Goal: Information Seeking & Learning: Learn about a topic

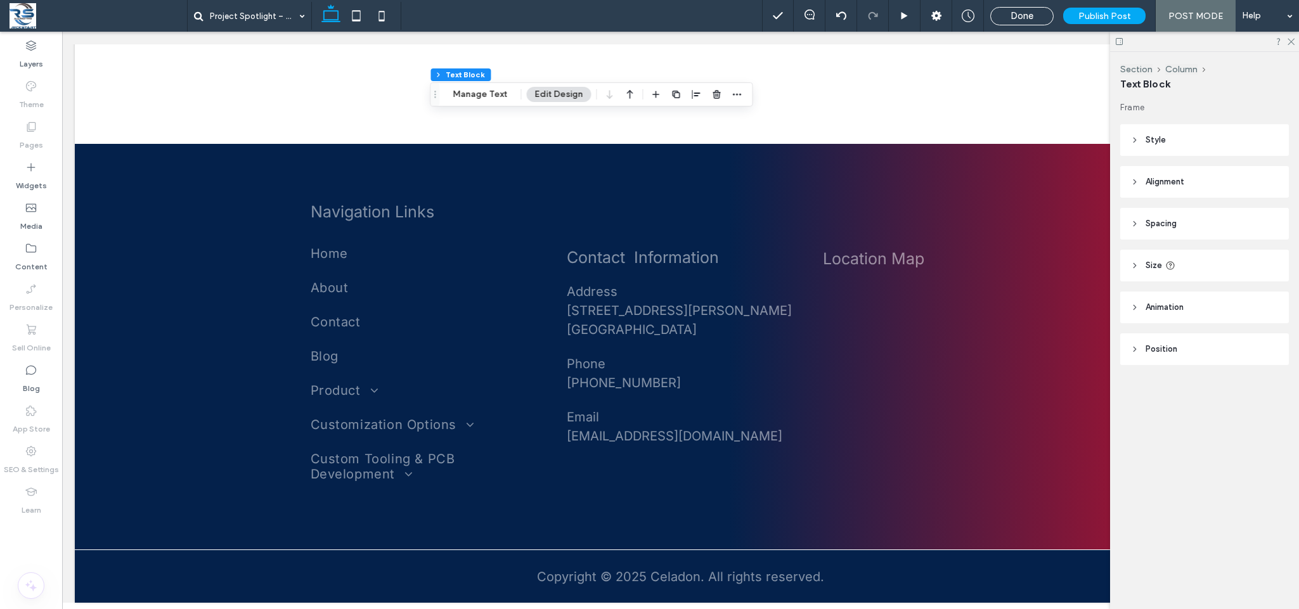
click at [359, 30] on div "Project Spotlight – Philips Medical" at bounding box center [474, 16] width 575 height 32
click at [357, 25] on icon at bounding box center [356, 15] width 25 height 25
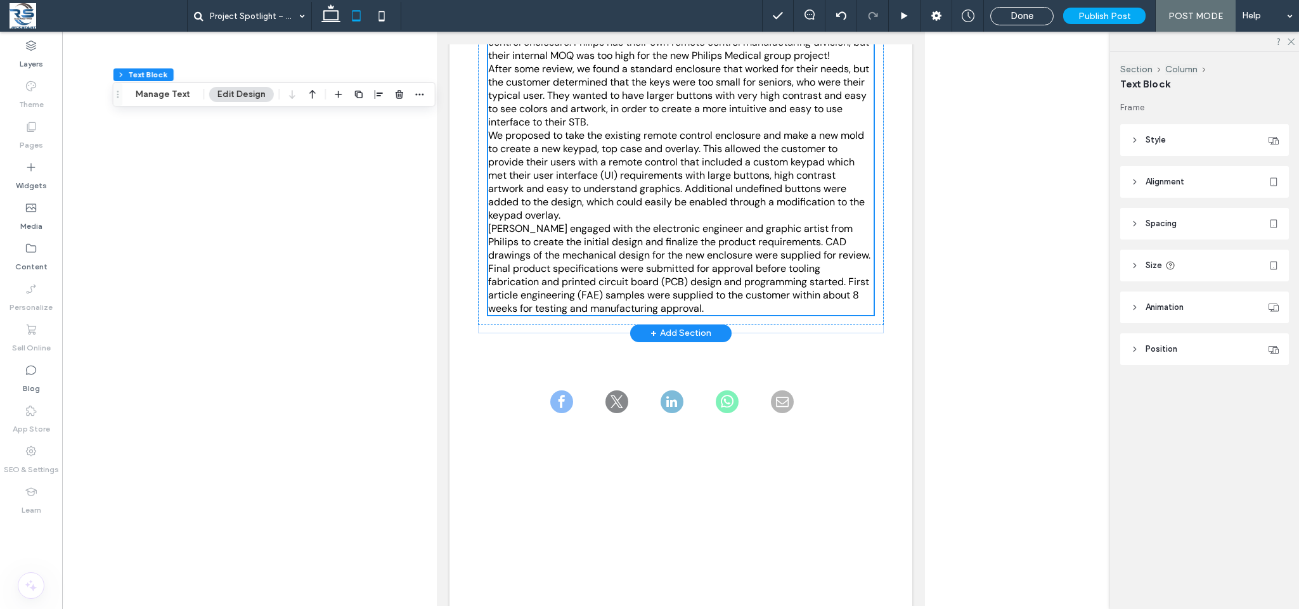
scroll to position [856, 0]
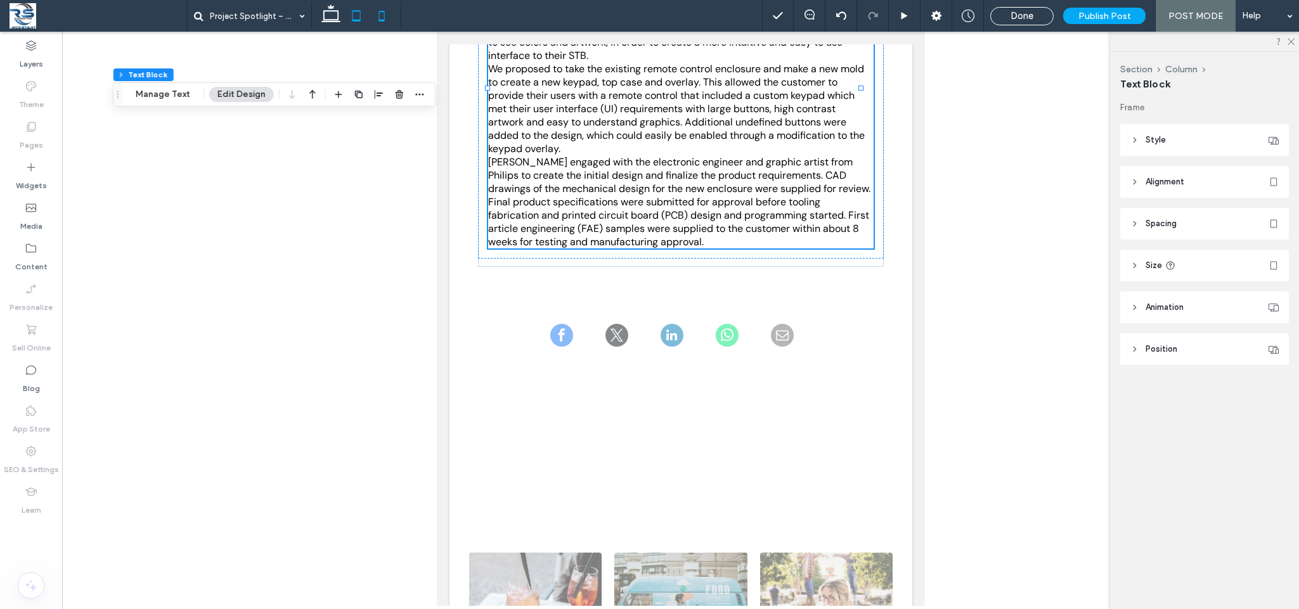
click at [376, 14] on icon at bounding box center [381, 15] width 25 height 25
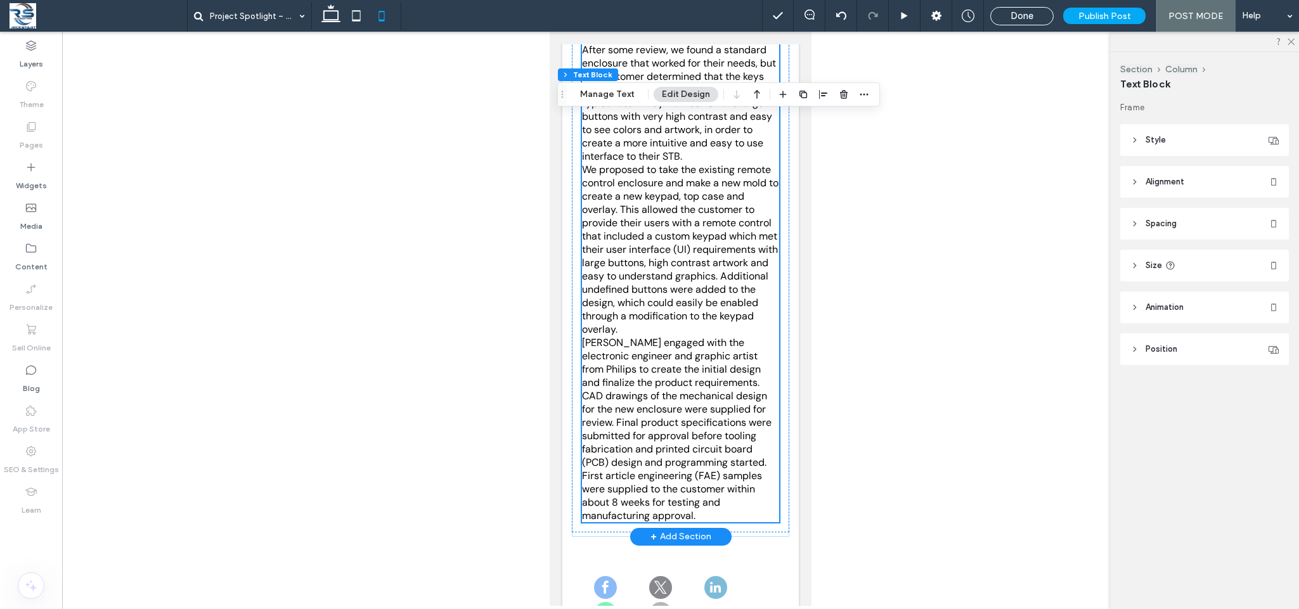
scroll to position [662, 0]
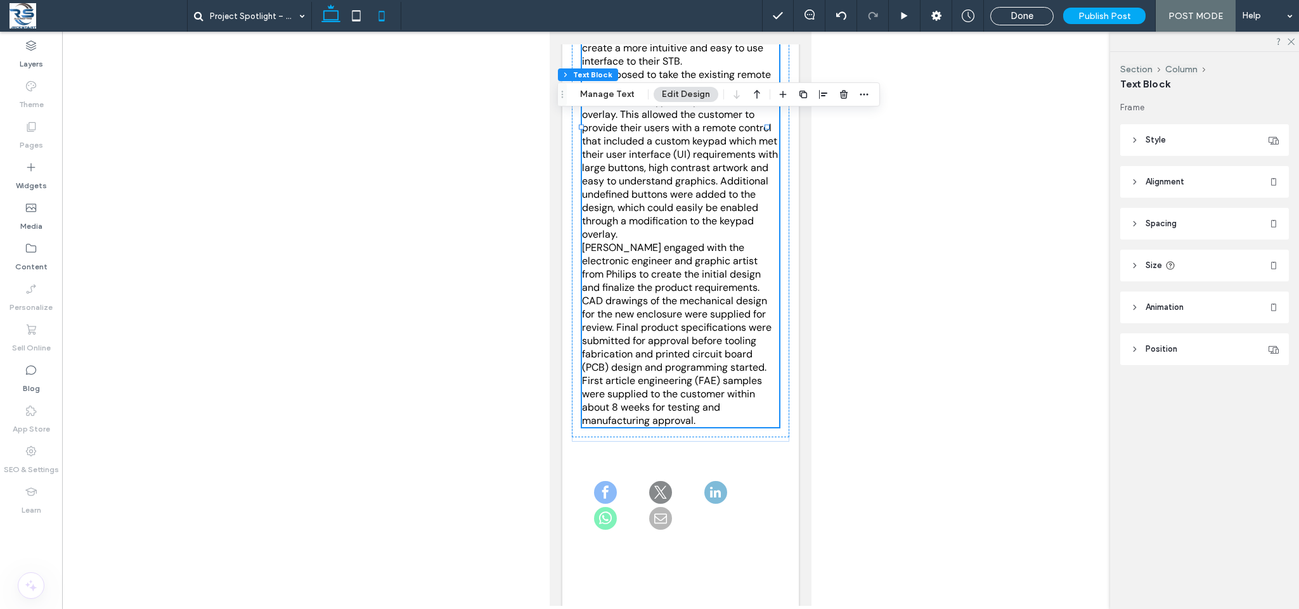
drag, startPoint x: 322, startPoint y: 16, endPoint x: 322, endPoint y: 23, distance: 7.0
click at [322, 17] on icon at bounding box center [330, 15] width 25 height 25
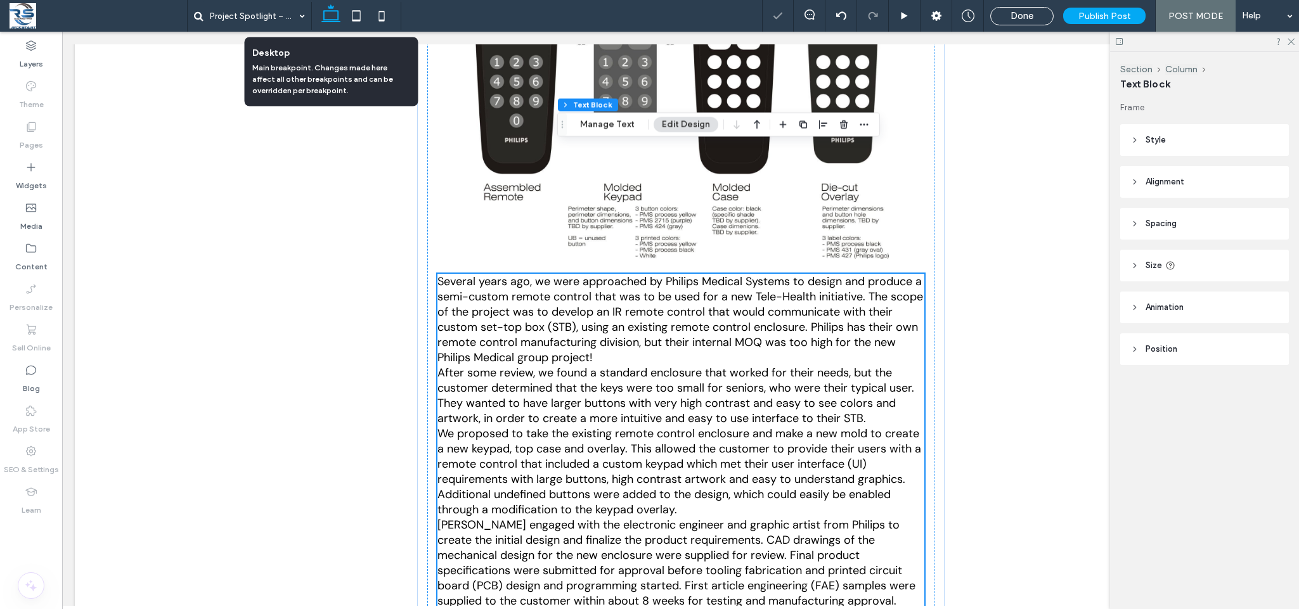
scroll to position [787, 0]
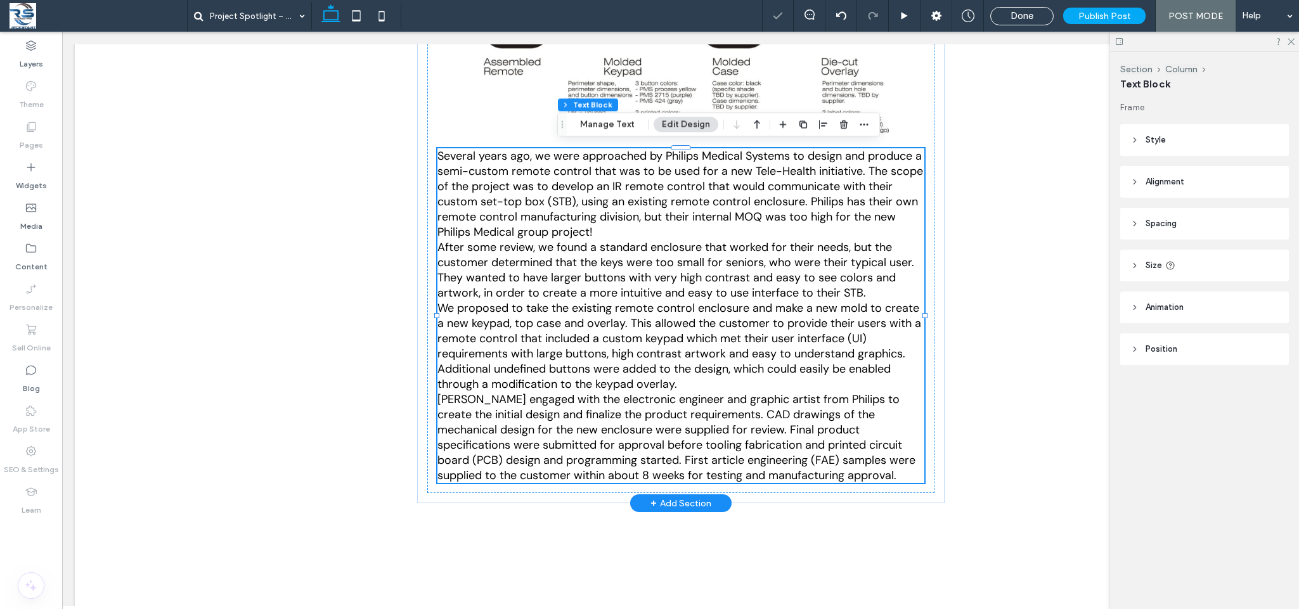
click at [607, 230] on p "Several years ago, we were approached by Philips Medical Systems to design and …" at bounding box center [680, 193] width 487 height 91
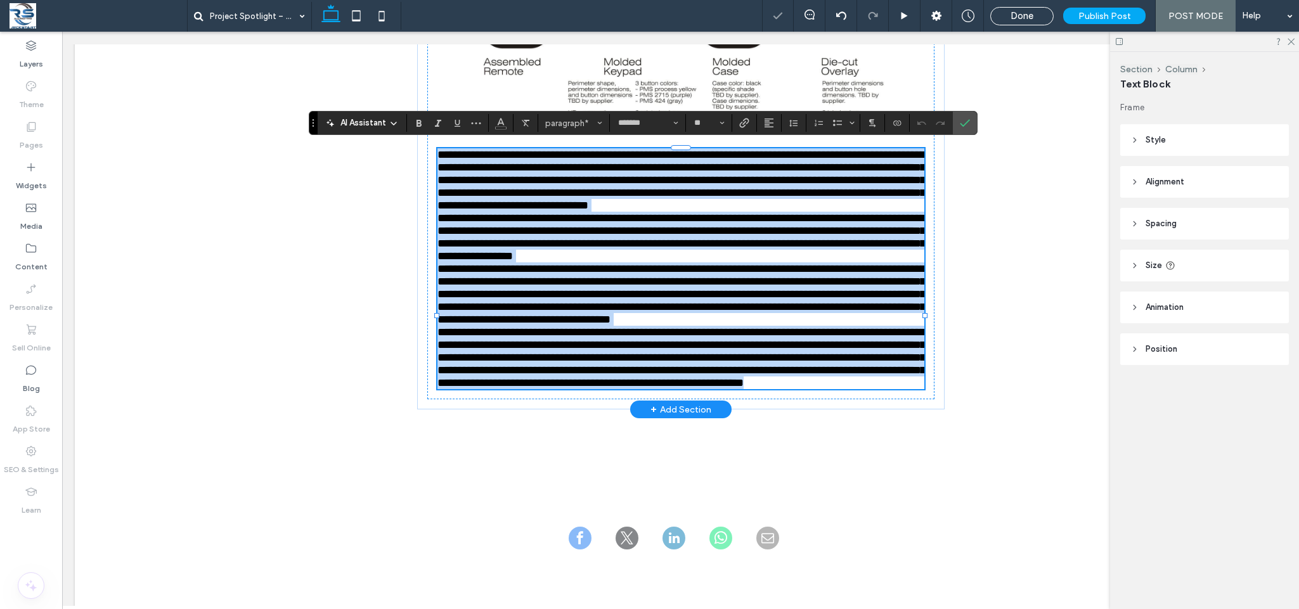
click at [607, 212] on p "**********" at bounding box center [680, 179] width 487 height 63
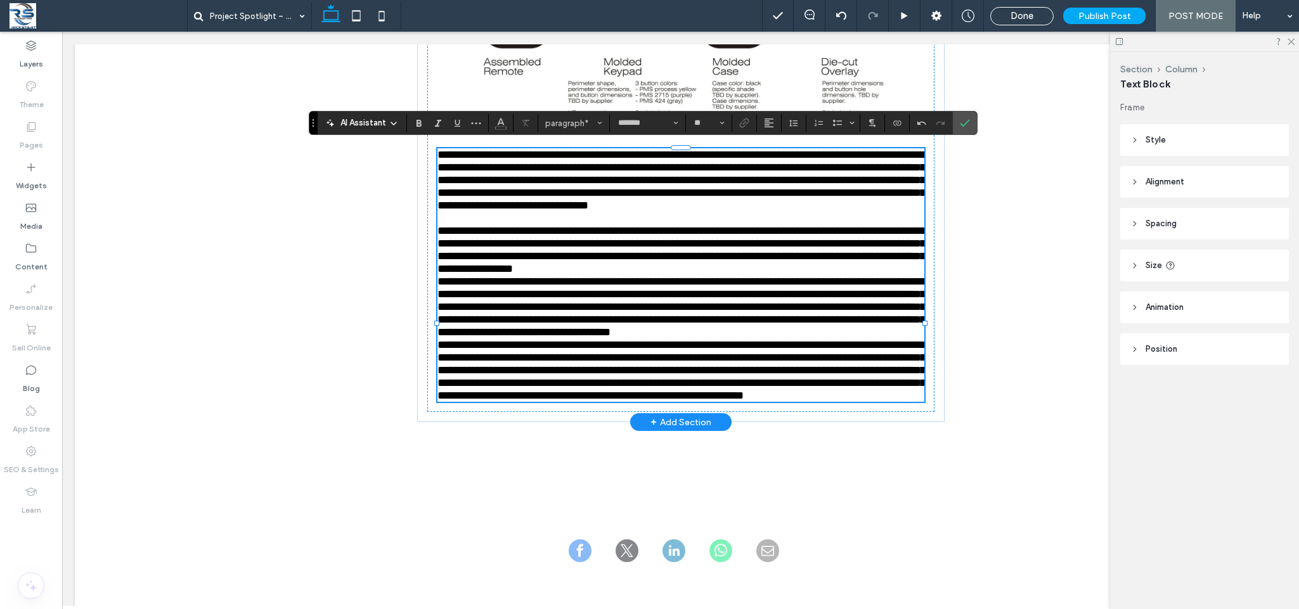
click at [686, 338] on p "**********" at bounding box center [680, 306] width 487 height 63
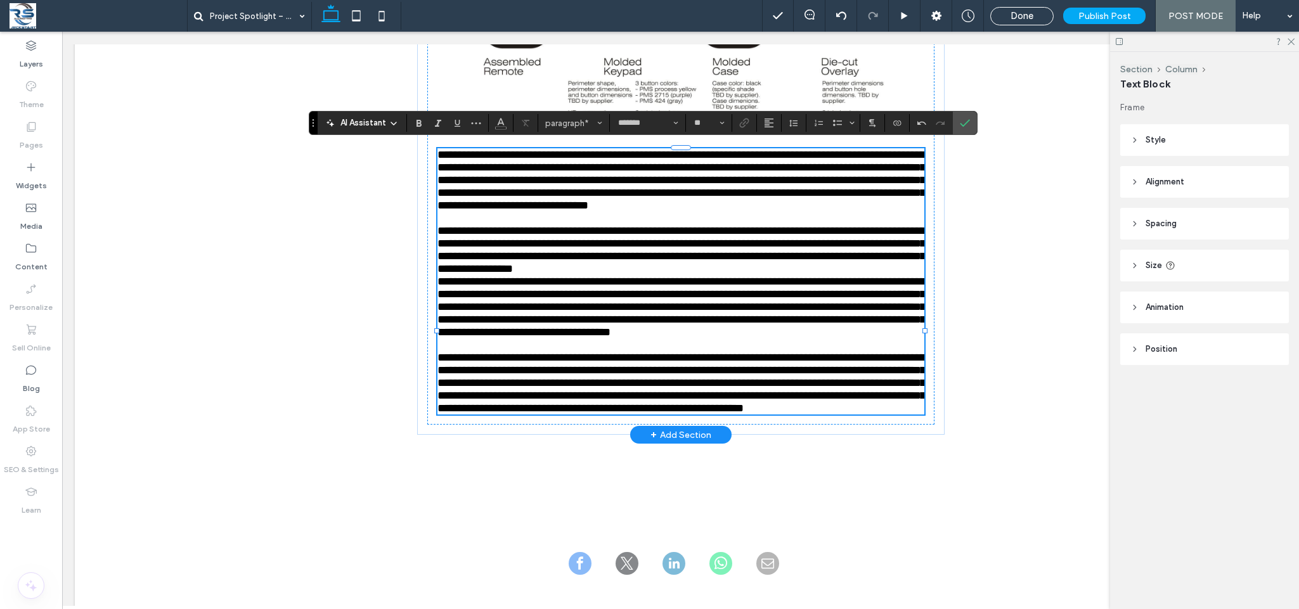
click at [866, 275] on p "**********" at bounding box center [680, 249] width 487 height 51
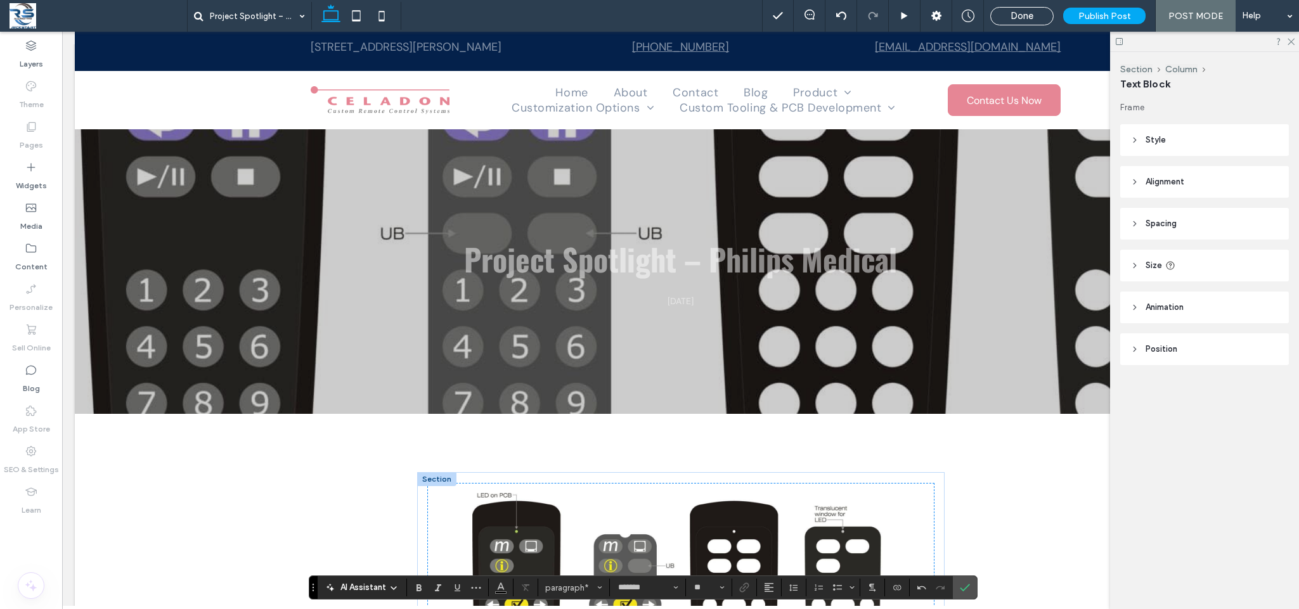
scroll to position [0, 0]
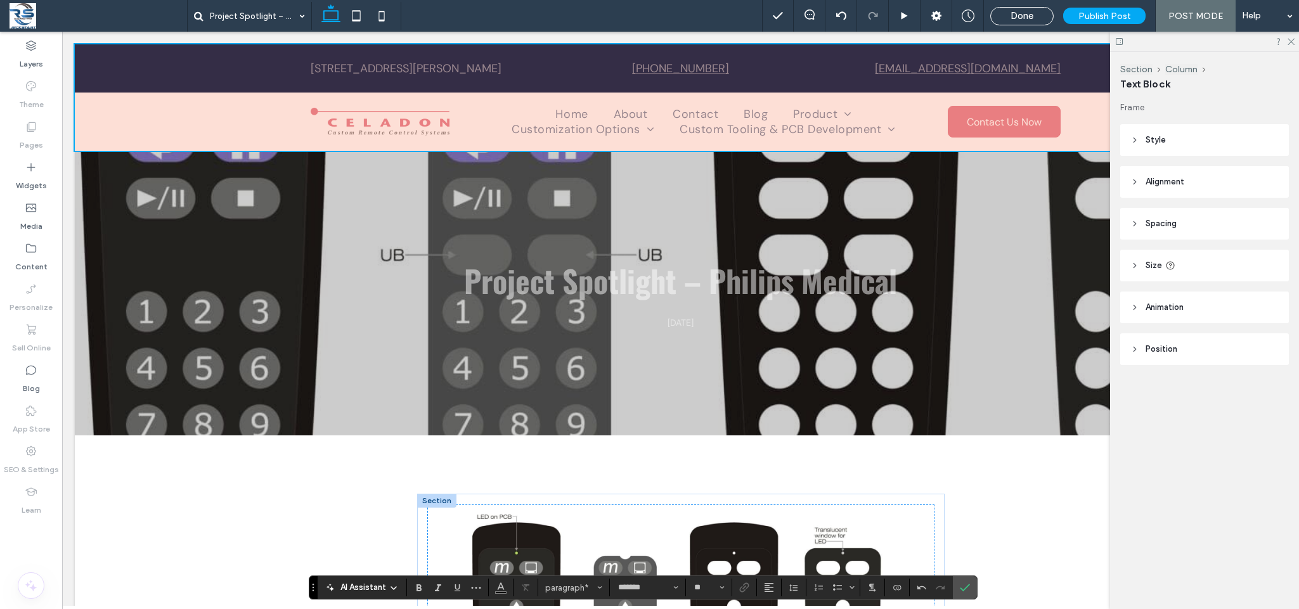
click at [725, 125] on div at bounding box center [680, 97] width 1211 height 106
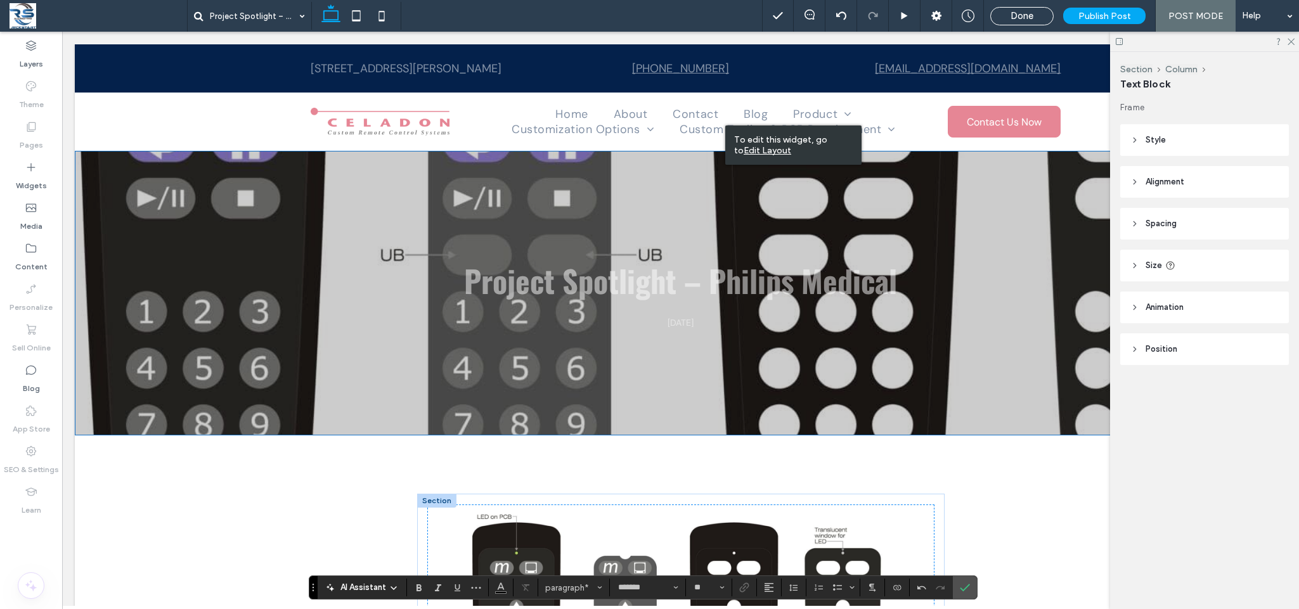
click at [601, 170] on div "Project Spotlight – Philips Medical [DATE]" at bounding box center [680, 293] width 761 height 285
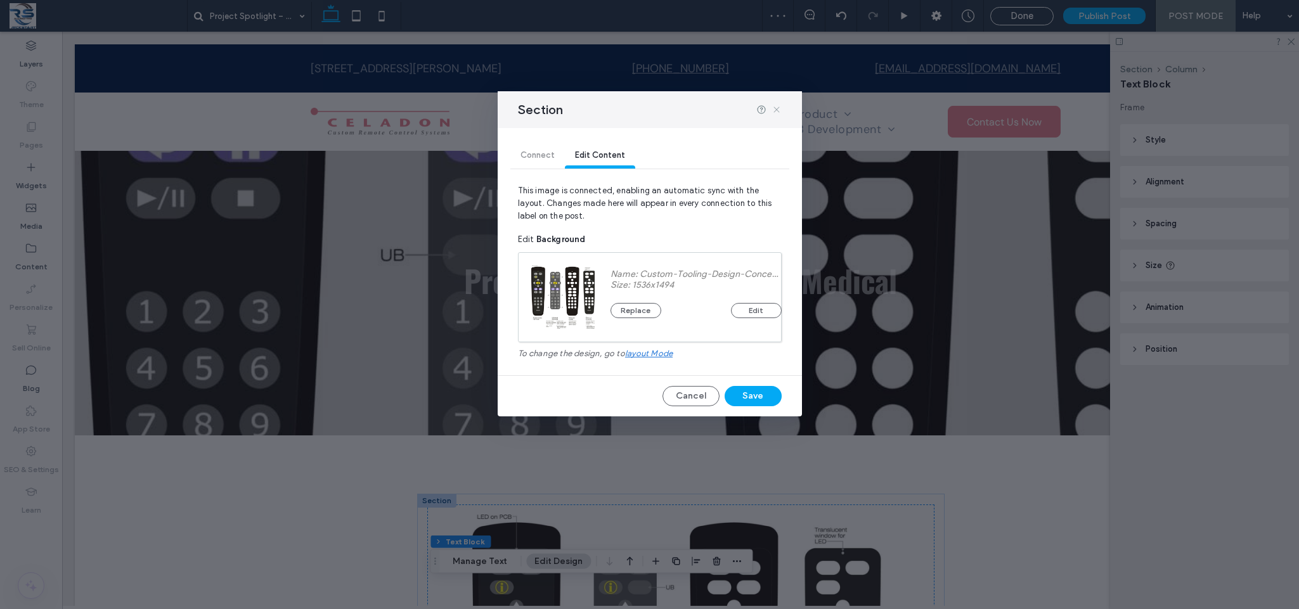
click at [780, 106] on icon at bounding box center [776, 110] width 10 height 10
